Goal: Information Seeking & Learning: Learn about a topic

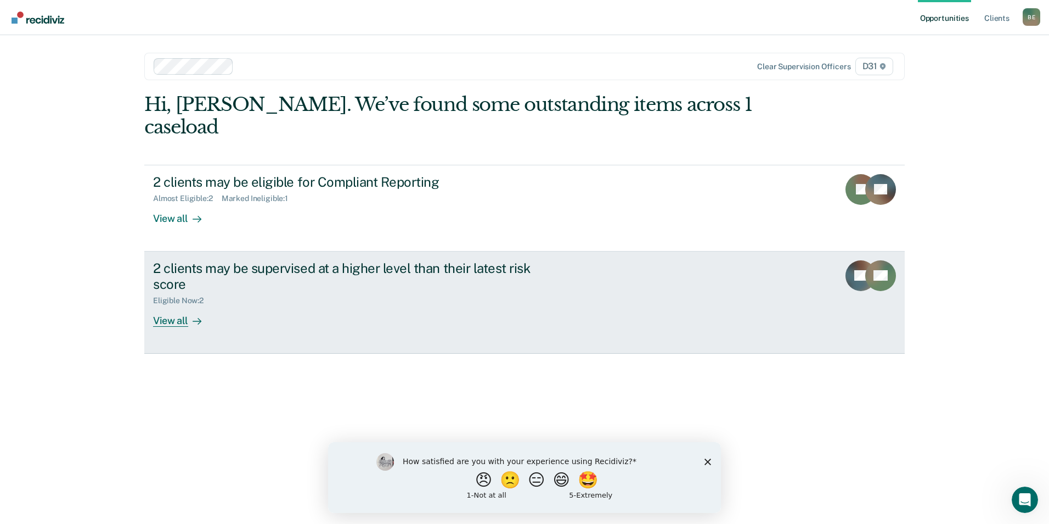
click at [181, 305] on div "View all" at bounding box center [183, 315] width 61 height 21
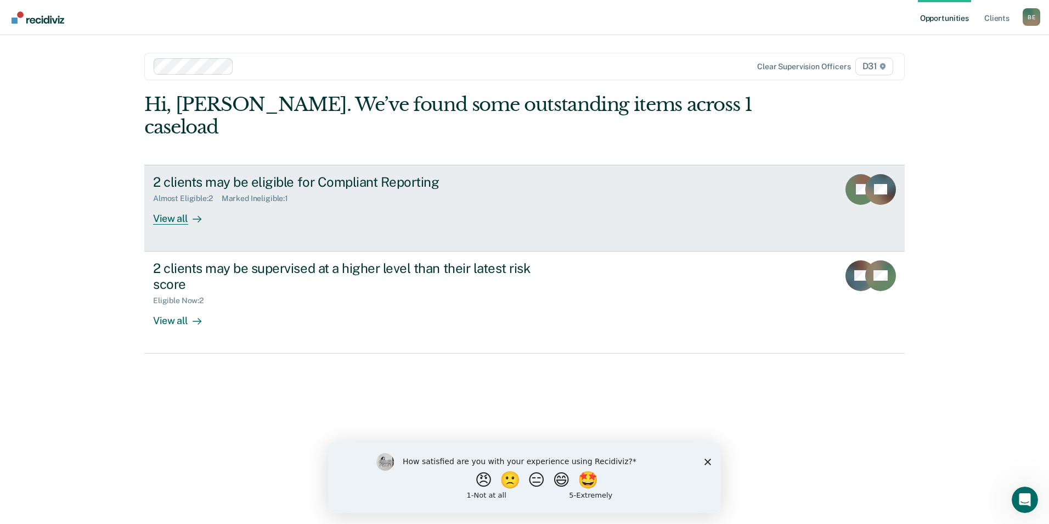
click at [181, 203] on div "View all" at bounding box center [183, 213] width 61 height 21
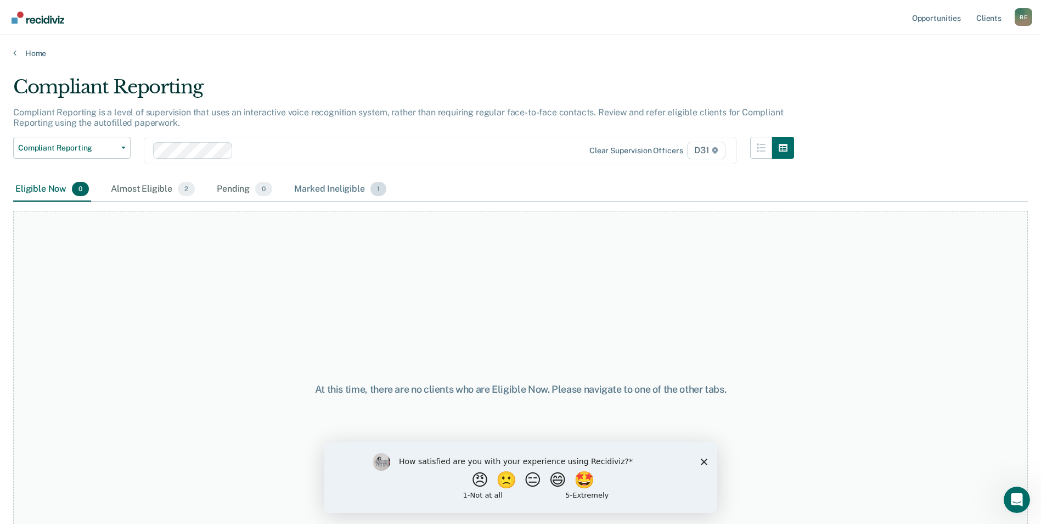
click at [351, 188] on div "Marked Ineligible 1" at bounding box center [340, 189] width 97 height 24
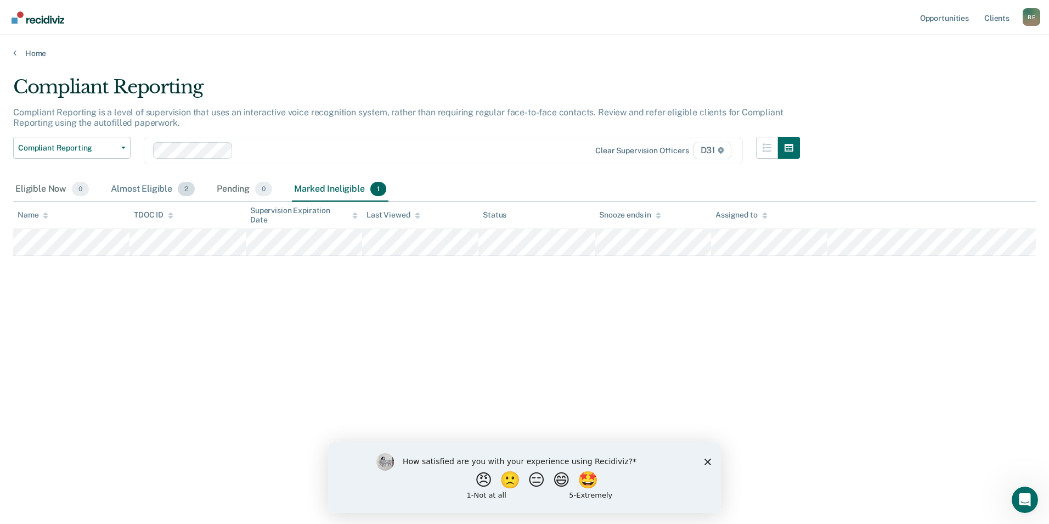
click at [148, 190] on div "Almost Eligible 2" at bounding box center [153, 189] width 88 height 24
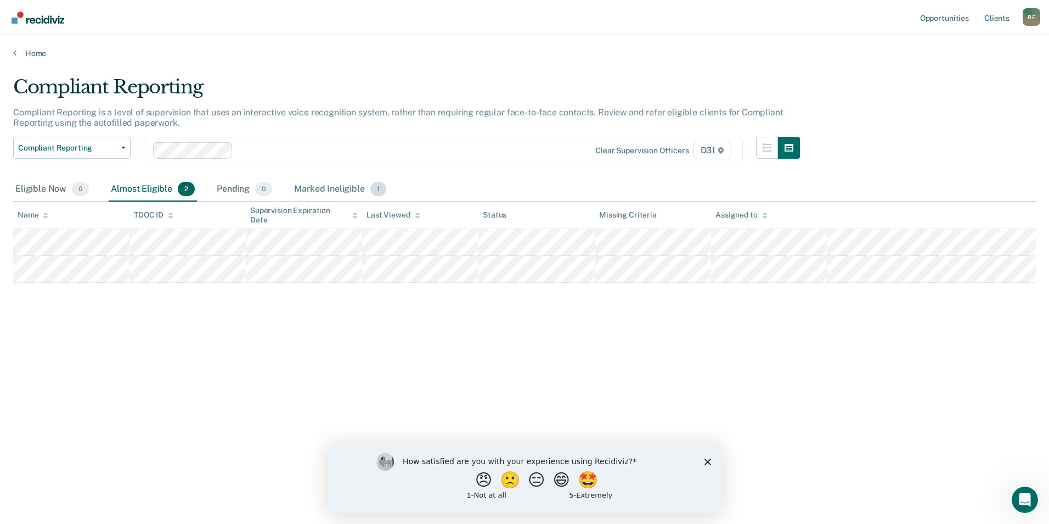
click at [341, 184] on div "Marked Ineligible 1" at bounding box center [340, 189] width 97 height 24
